Goal: Information Seeking & Learning: Get advice/opinions

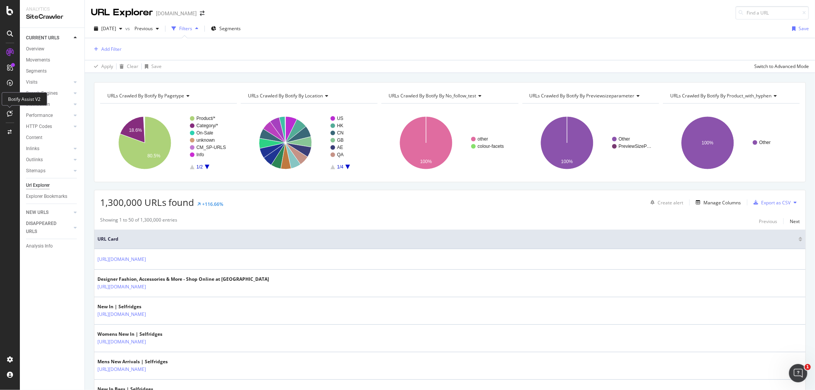
click at [9, 115] on icon at bounding box center [10, 113] width 6 height 6
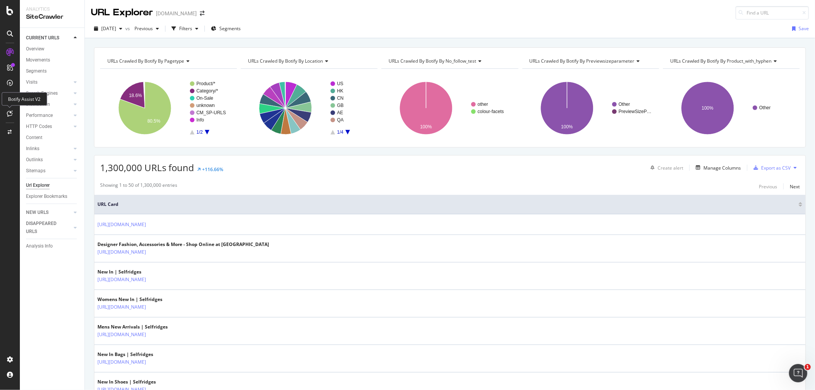
click at [9, 115] on icon at bounding box center [10, 113] width 6 height 6
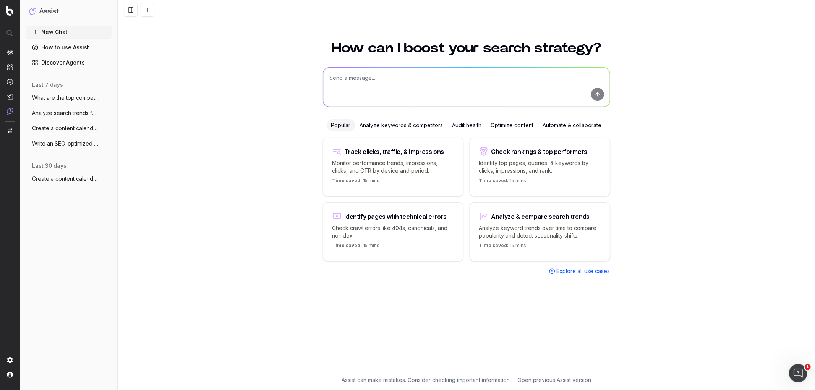
click at [370, 121] on div "Analyze keywords & competitors" at bounding box center [401, 125] width 92 height 12
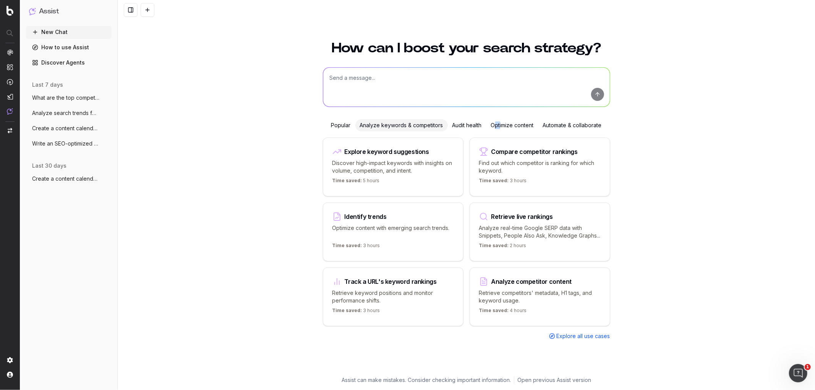
drag, startPoint x: 499, startPoint y: 120, endPoint x: 480, endPoint y: 114, distance: 19.9
click at [485, 113] on div "How can I boost your search strategy? Popular Analyze keywords & competitors Au…" at bounding box center [466, 204] width 293 height 344
click at [473, 121] on div "Audit health" at bounding box center [467, 125] width 39 height 12
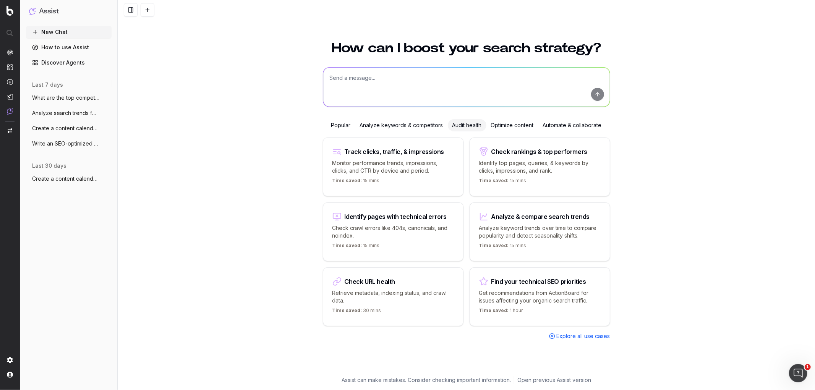
click at [506, 122] on div "Optimize content" at bounding box center [512, 125] width 52 height 12
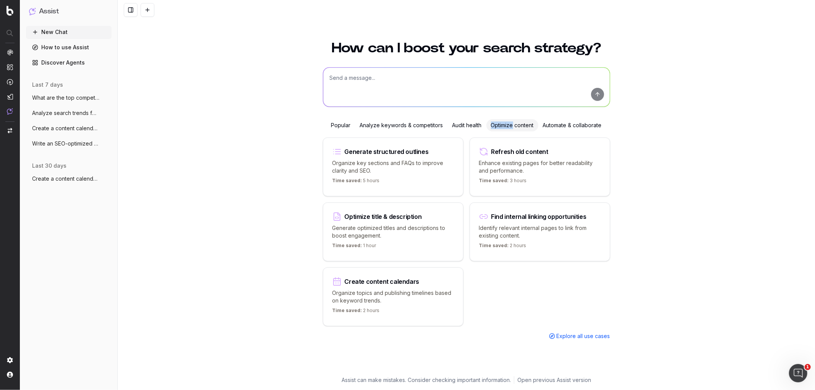
click at [506, 122] on div "Optimize content" at bounding box center [512, 125] width 52 height 12
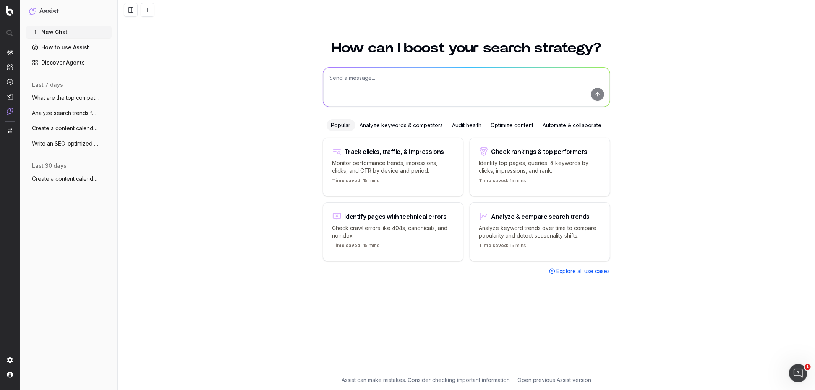
click at [556, 123] on div "Automate & collaborate" at bounding box center [572, 125] width 68 height 12
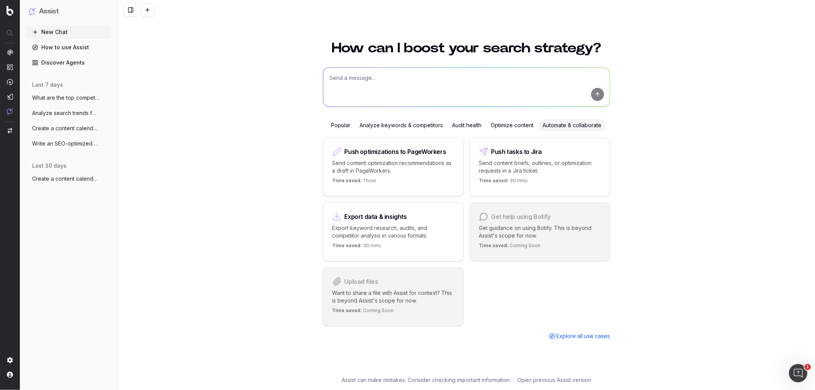
click at [341, 126] on div "Popular" at bounding box center [341, 125] width 29 height 12
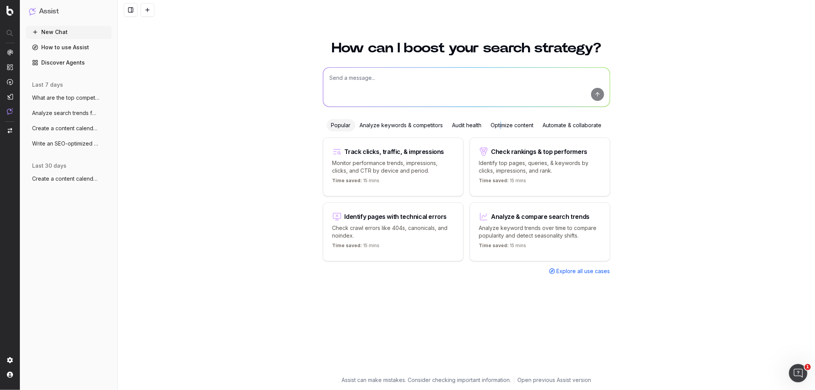
click at [501, 122] on div "Optimize content" at bounding box center [512, 125] width 52 height 12
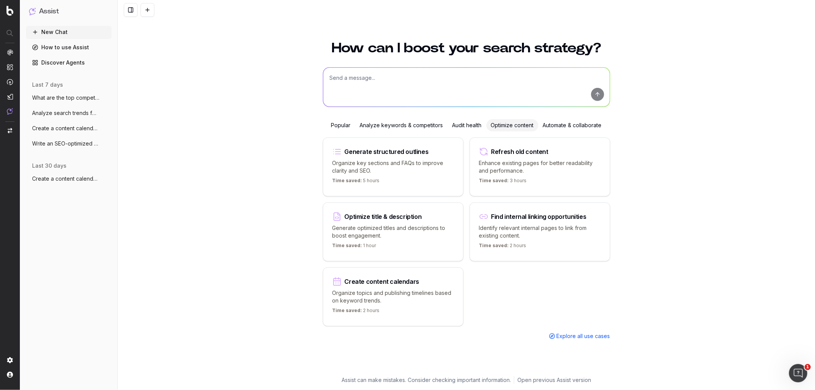
click at [419, 287] on div "Create content calendars Organize topics and publishing timelines based on keyw…" at bounding box center [393, 296] width 141 height 59
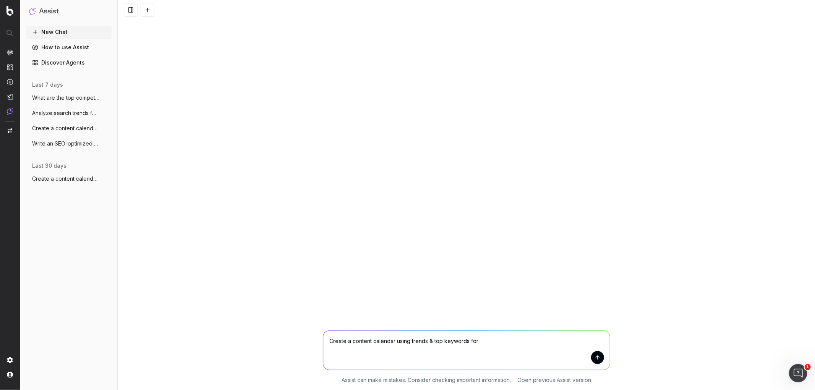
click at [492, 344] on textarea "Create a content calendar using trends & top keywords for" at bounding box center [466, 350] width 287 height 39
click at [480, 342] on textarea "Create a content calendar using trends & top keywords for transeasonal" at bounding box center [466, 350] width 287 height 39
drag, startPoint x: 521, startPoint y: 338, endPoint x: 515, endPoint y: 343, distance: 7.3
click at [513, 344] on textarea "Create a content calendar using trends & top keywords for designer transeasonal" at bounding box center [466, 350] width 287 height 39
click at [549, 339] on textarea "Create a content calendar using trends & top keywords for designer transeasonal" at bounding box center [466, 350] width 287 height 39
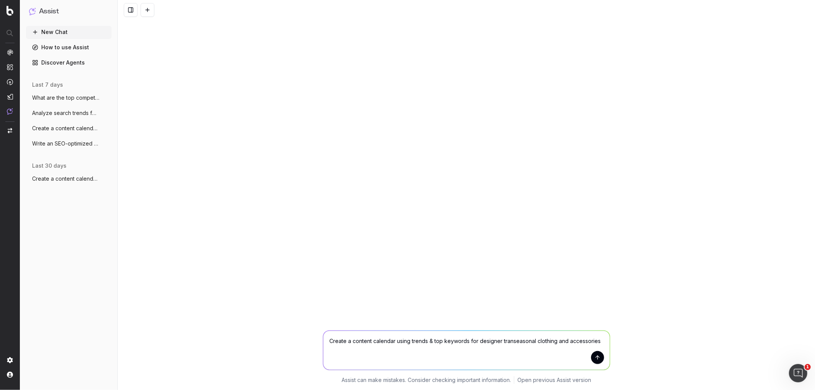
type textarea "Create a content calendar using trends & top keywords for designer transeasonal…"
click at [594, 357] on button "submit" at bounding box center [597, 357] width 13 height 13
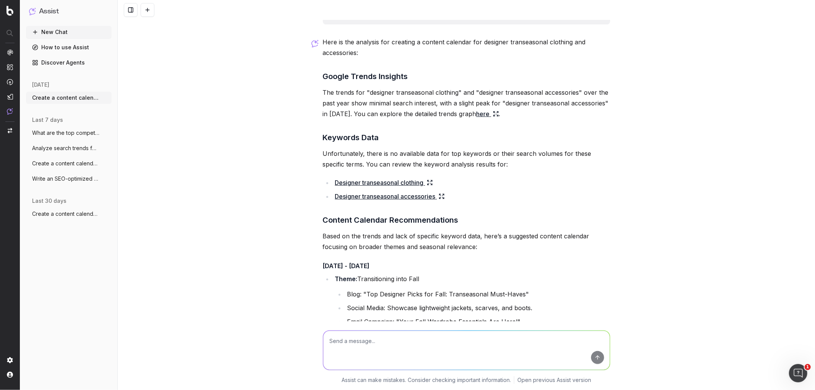
scroll to position [28, 0]
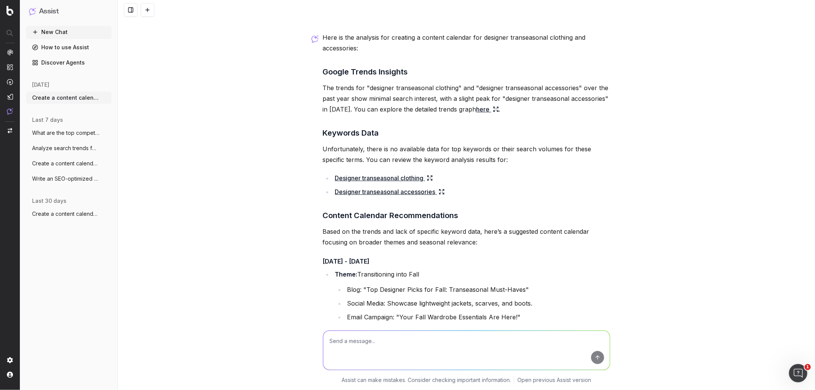
click at [399, 178] on link "Designer transeasonal clothing" at bounding box center [384, 178] width 98 height 11
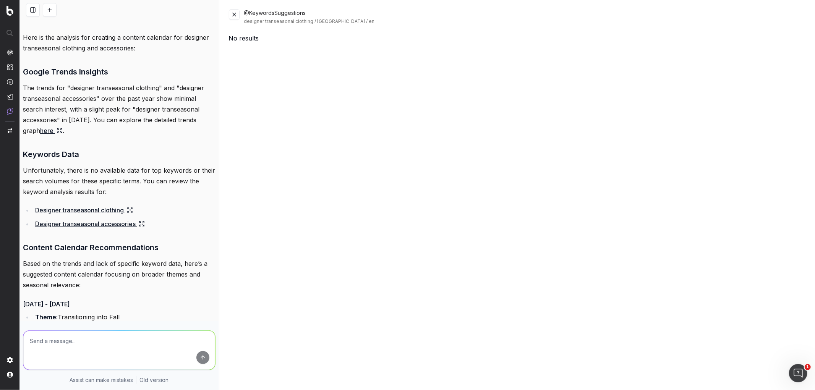
click at [115, 225] on link "Designer transeasonal accessories" at bounding box center [90, 224] width 110 height 11
click at [233, 13] on button at bounding box center [234, 14] width 11 height 11
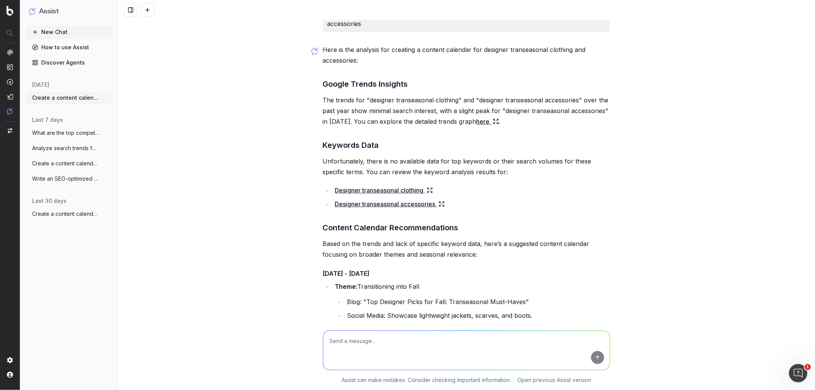
scroll to position [0, 0]
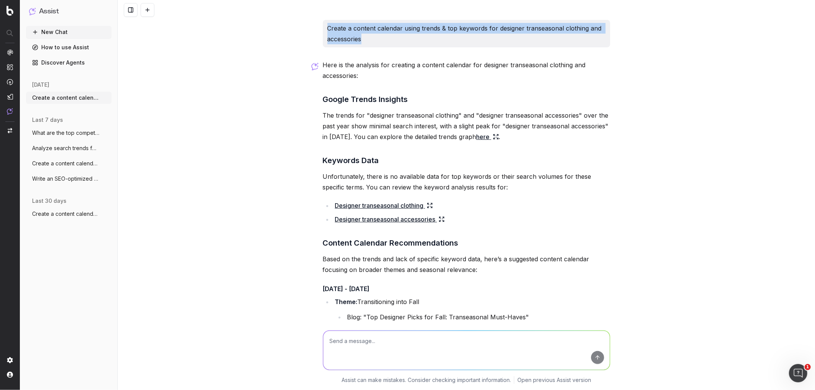
drag, startPoint x: 371, startPoint y: 36, endPoint x: 323, endPoint y: 31, distance: 47.7
click at [323, 31] on div "Create a content calendar using trends & top keywords for designer transeasonal…" at bounding box center [466, 34] width 287 height 28
copy p "Create a content calendar using trends & top keywords for designer transeasonal…"
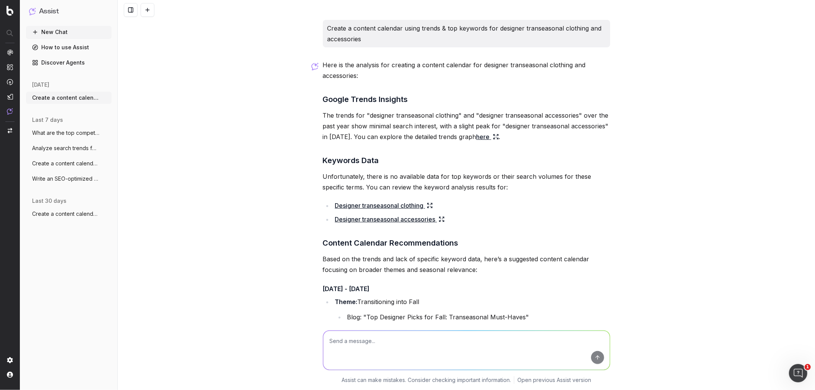
click at [370, 337] on textarea at bounding box center [466, 350] width 287 height 39
paste textarea "Create a content calendar using trends & top keywords for designer transeasonal…"
click at [517, 341] on textarea "Create a content calendar using trends & top keywords for designer transeasonal…" at bounding box center [466, 350] width 287 height 39
type textarea "Create a content calendar using trends & top keywords for designer autumn cloth…"
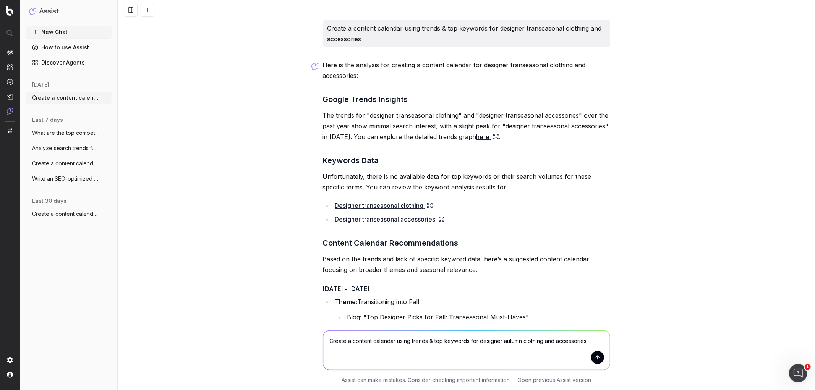
click at [598, 358] on button "submit" at bounding box center [597, 357] width 13 height 13
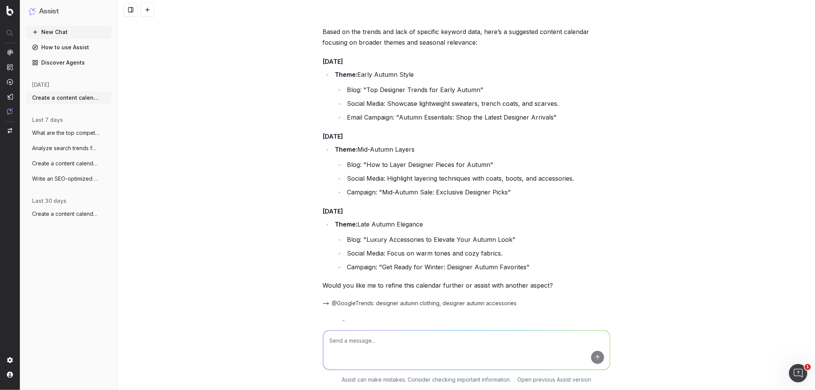
scroll to position [962, 0]
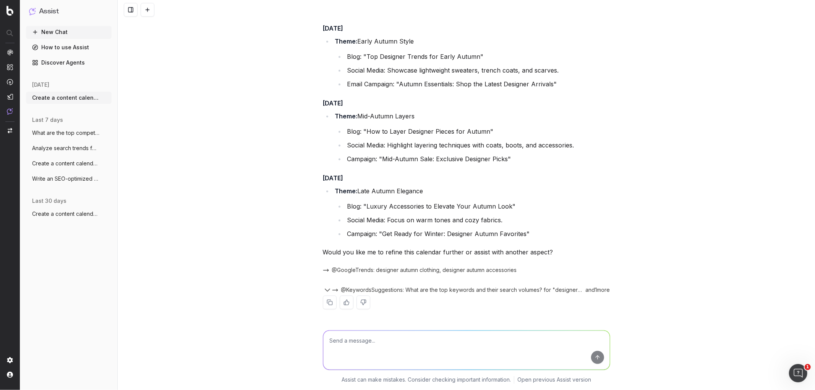
click at [42, 210] on span "Create a content calendar using trends &" at bounding box center [65, 214] width 67 height 8
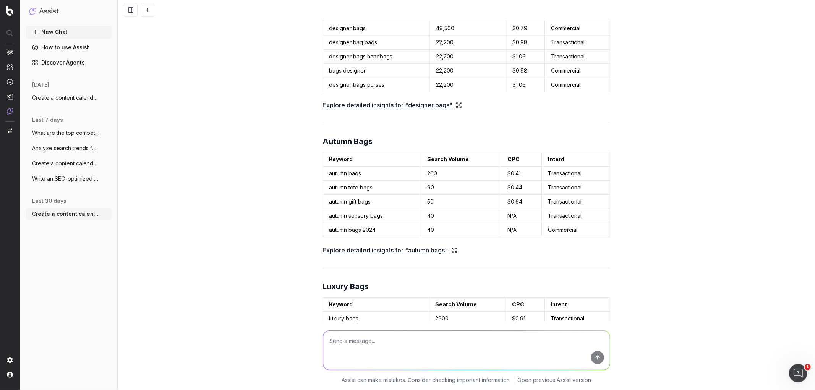
scroll to position [2407, 0]
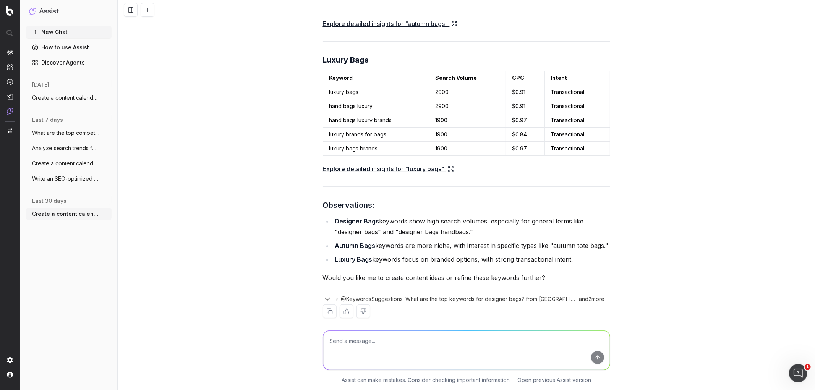
click at [57, 173] on button "Write an SEO-optimized article about on" at bounding box center [69, 179] width 86 height 12
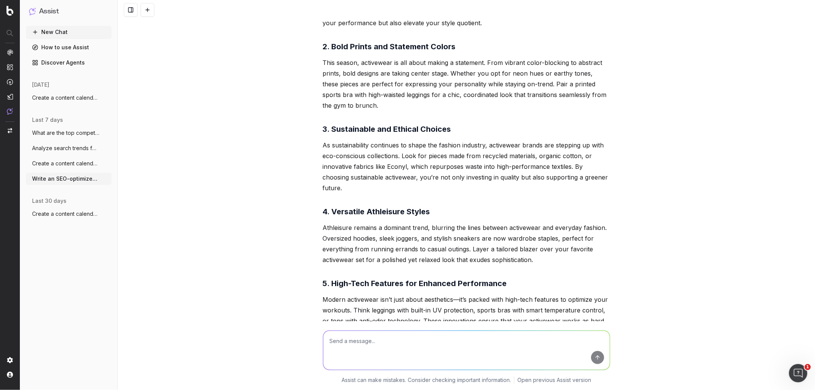
scroll to position [474, 0]
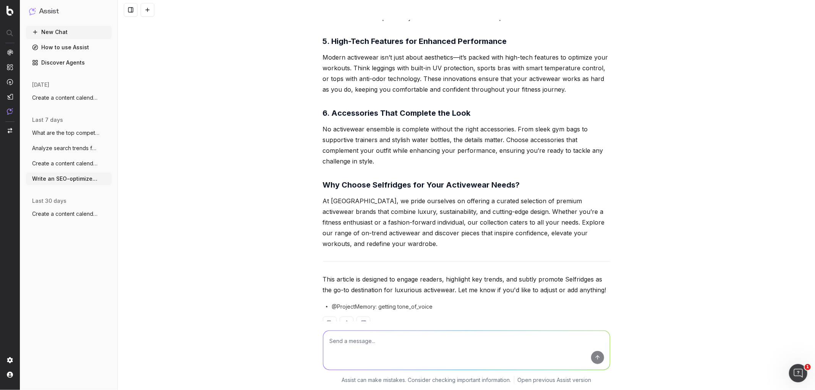
click at [105, 179] on icon "button" at bounding box center [106, 179] width 6 height 6
click at [117, 178] on span "Delete" at bounding box center [123, 179] width 17 height 8
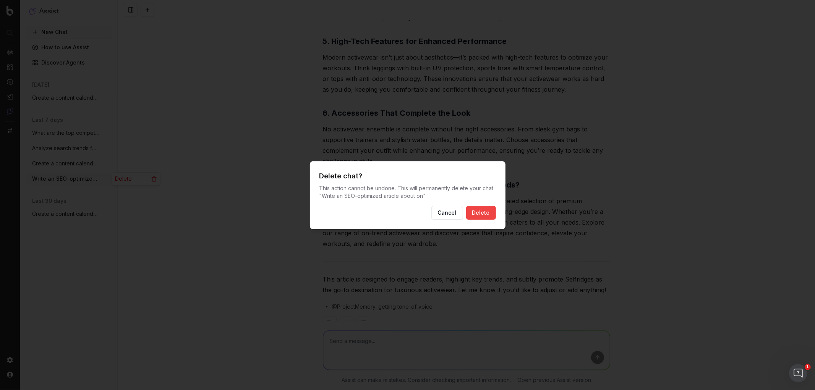
click at [431, 206] on button "Cancel" at bounding box center [447, 213] width 32 height 14
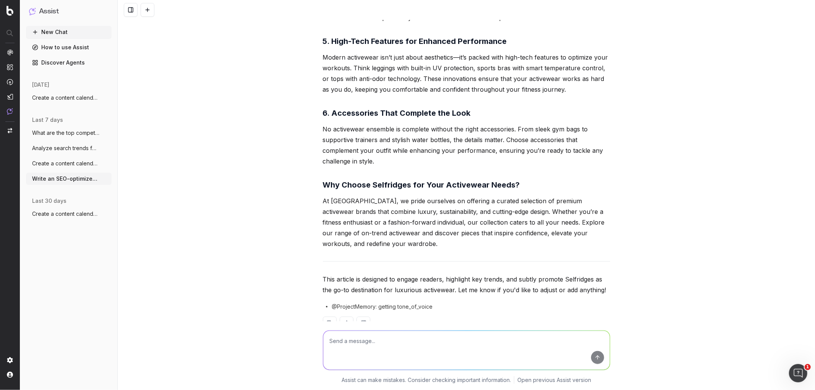
click at [46, 162] on span "Create a content calendar using trends &" at bounding box center [65, 164] width 67 height 8
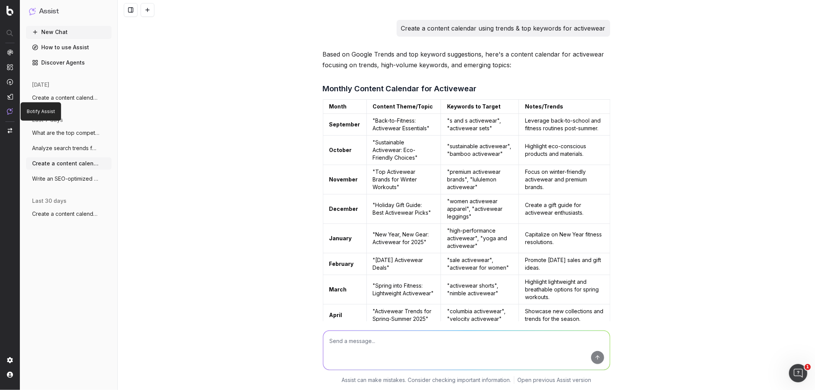
click at [8, 109] on img at bounding box center [10, 111] width 6 height 6
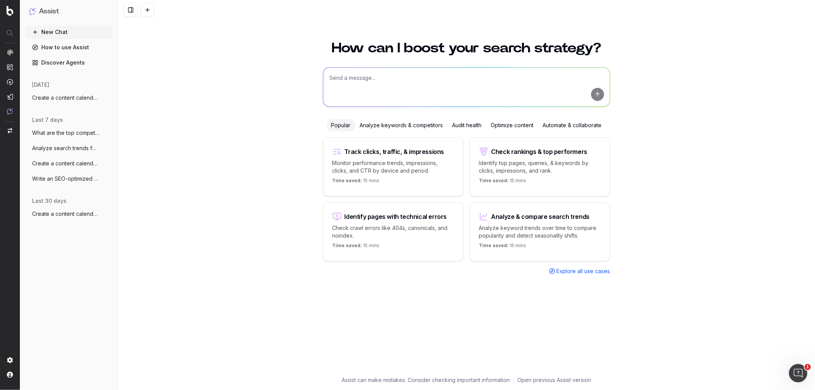
click at [420, 123] on div "Analyze keywords & competitors" at bounding box center [401, 125] width 92 height 12
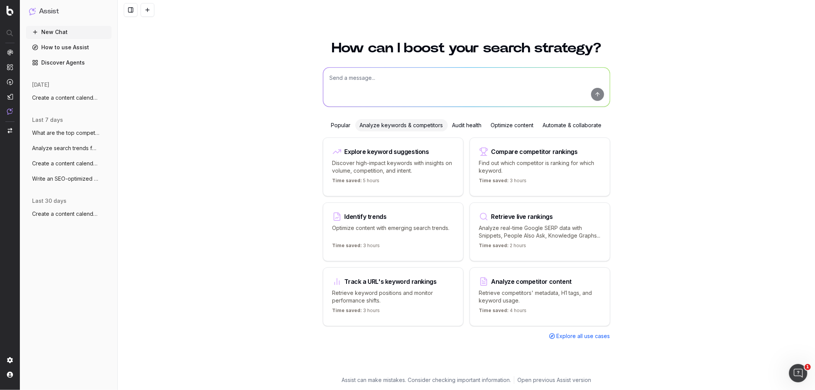
click at [543, 162] on p "Find out which competitor is ranking for which keyword." at bounding box center [540, 166] width 122 height 15
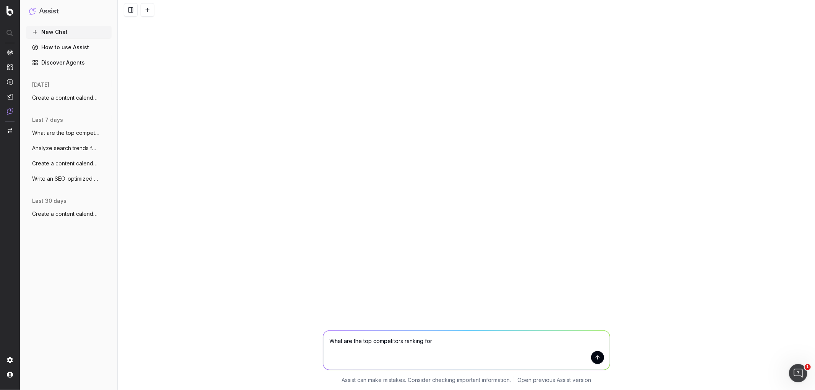
click at [492, 341] on textarea "What are the top competitors ranking for" at bounding box center [466, 350] width 287 height 39
click at [433, 341] on textarea "What are the top competitors ranking for [PERSON_NAME] [PERSON_NAME]" at bounding box center [466, 350] width 287 height 39
click at [449, 339] on textarea "What are the top competitors ranking for [PERSON_NAME] [PERSON_NAME]" at bounding box center [466, 350] width 287 height 39
click at [436, 339] on textarea "What are the top competitors ranking for [PERSON_NAME] [PERSON_NAME]" at bounding box center [466, 350] width 287 height 39
click at [602, 358] on form "What are the top competitors ranking for [PERSON_NAME] [PERSON_NAME]" at bounding box center [466, 350] width 287 height 39
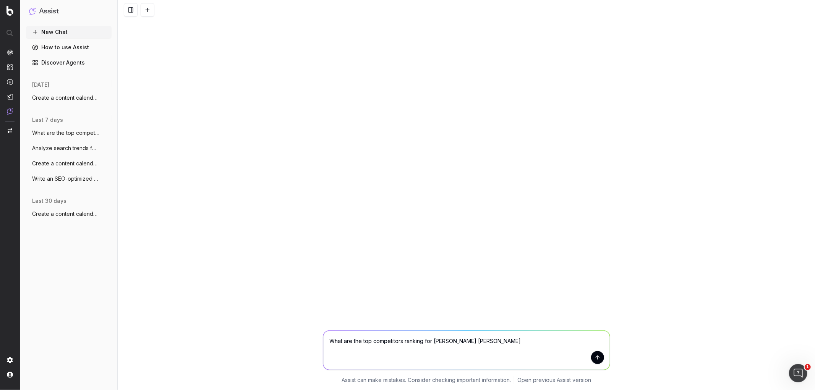
type textarea "What are the top competitors ranking for [PERSON_NAME] [PERSON_NAME]"
click at [598, 357] on button "submit" at bounding box center [597, 357] width 13 height 13
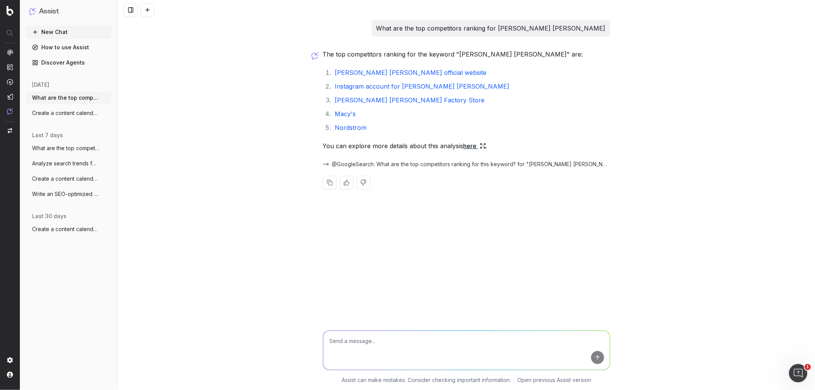
click at [472, 144] on link "here" at bounding box center [475, 146] width 23 height 11
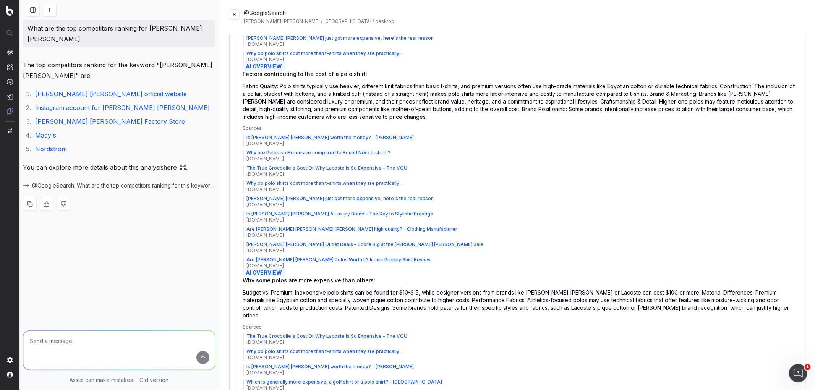
scroll to position [574, 0]
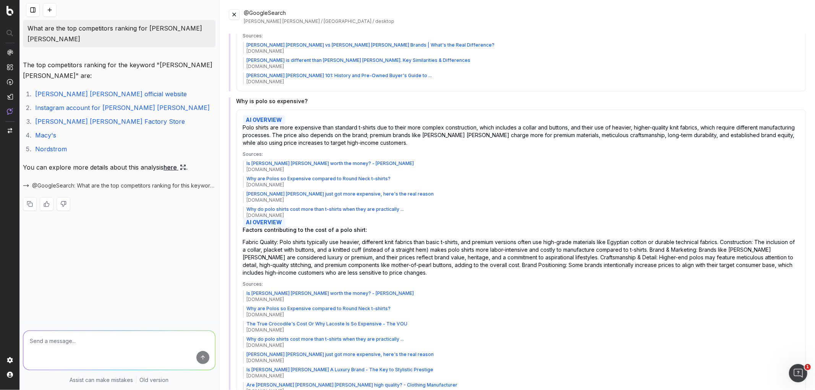
click at [234, 17] on button at bounding box center [234, 14] width 11 height 11
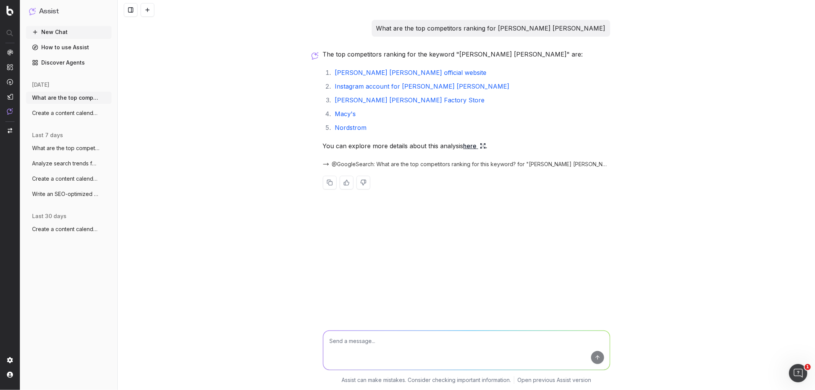
click at [348, 349] on textarea at bounding box center [466, 350] width 287 height 39
click at [355, 339] on textarea "Top 10 for [PERSON_NAME] [PERSON_NAME] Womens" at bounding box center [466, 350] width 287 height 39
type textarea "Top 10 for [PERSON_NAME] [PERSON_NAME] Womens"
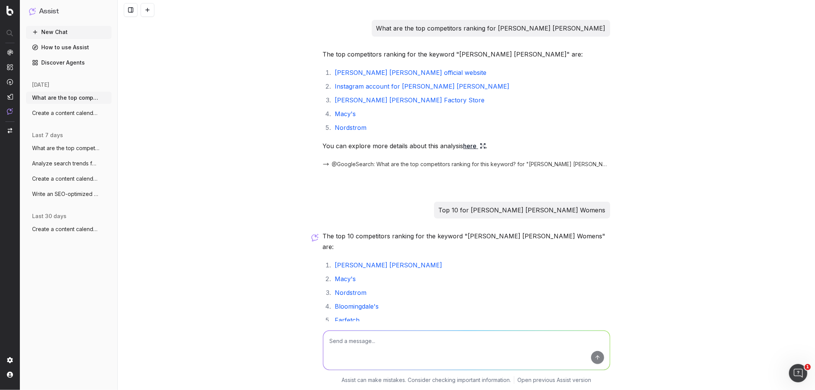
scroll to position [131, 0]
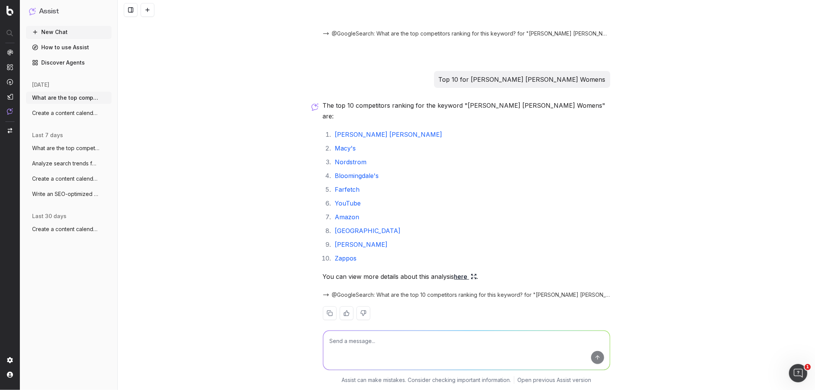
click at [349, 186] on link "Farfetch" at bounding box center [347, 190] width 25 height 8
